Goal: Information Seeking & Learning: Learn about a topic

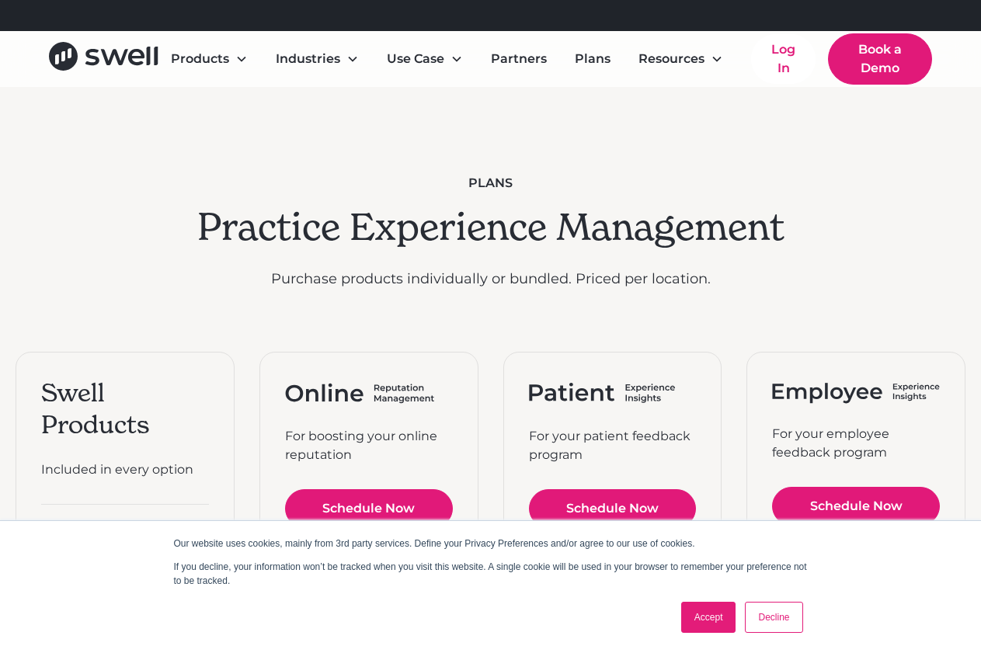
click at [719, 617] on link "Accept" at bounding box center [708, 617] width 55 height 31
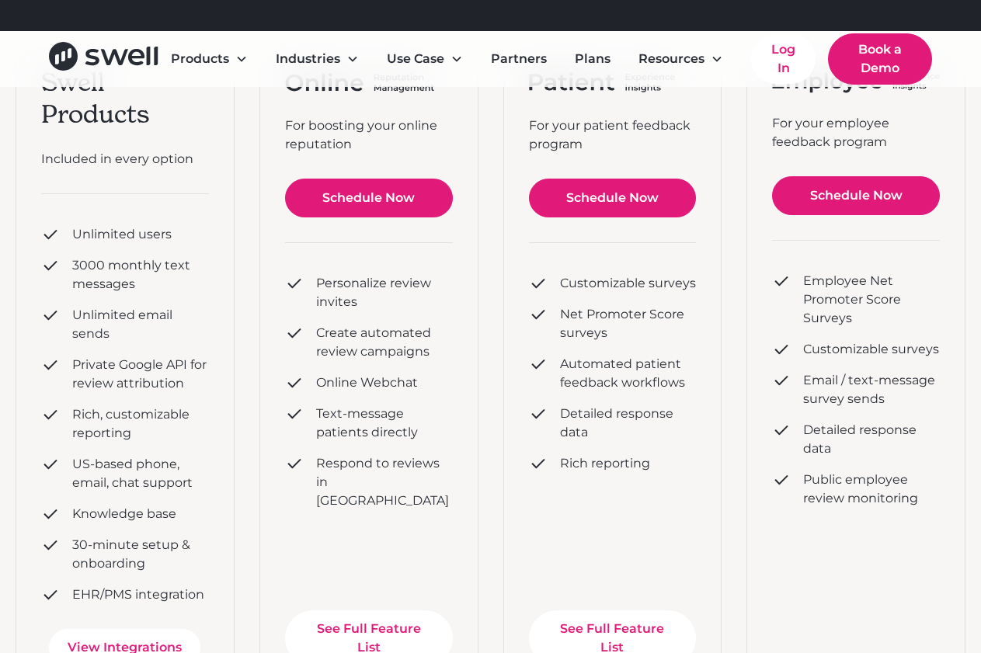
scroll to position [233, 0]
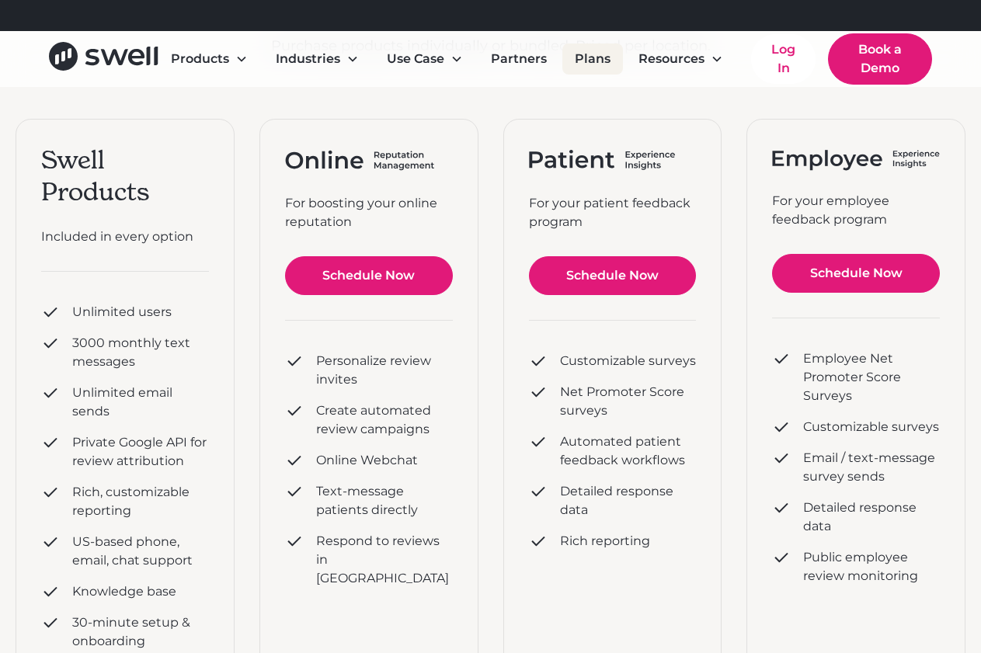
click at [593, 58] on link "Plans" at bounding box center [592, 58] width 61 height 31
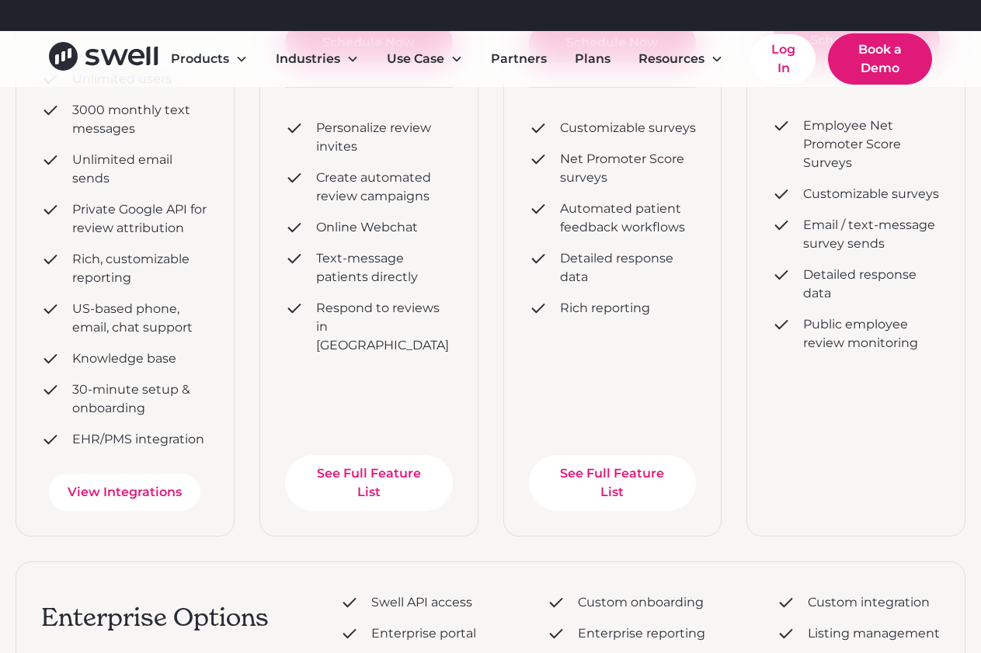
scroll to position [699, 0]
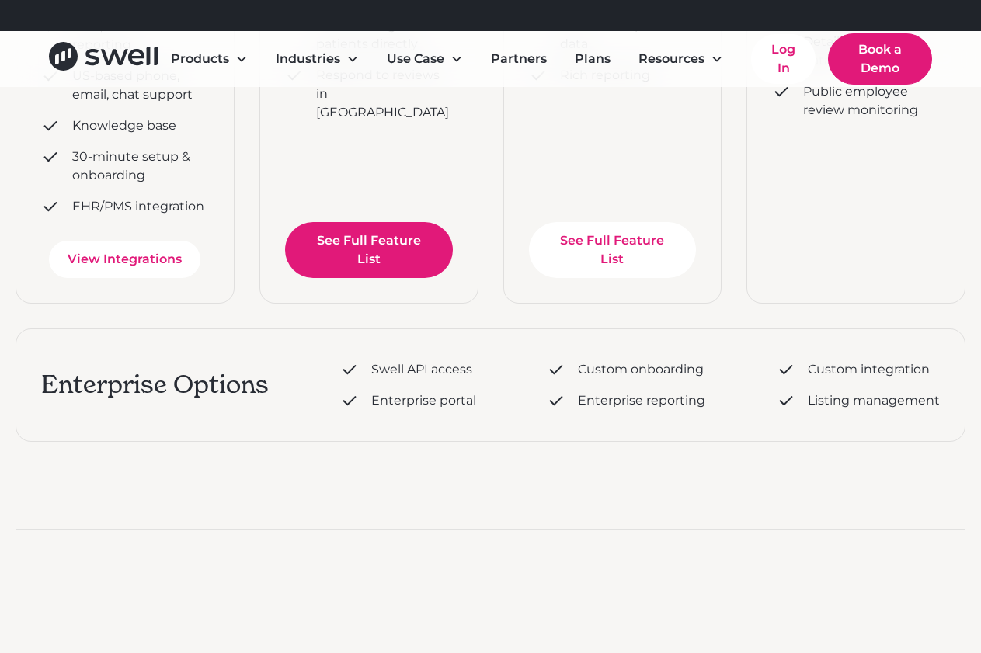
click at [397, 257] on link "See Full Feature List" at bounding box center [369, 250] width 168 height 56
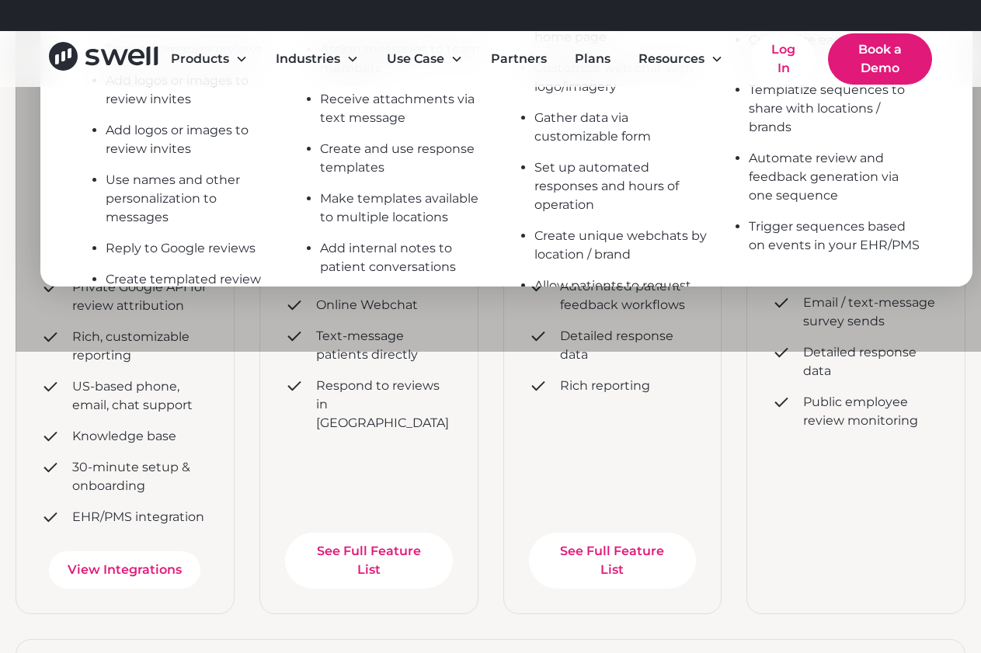
scroll to position [155, 0]
